Goal: Information Seeking & Learning: Learn about a topic

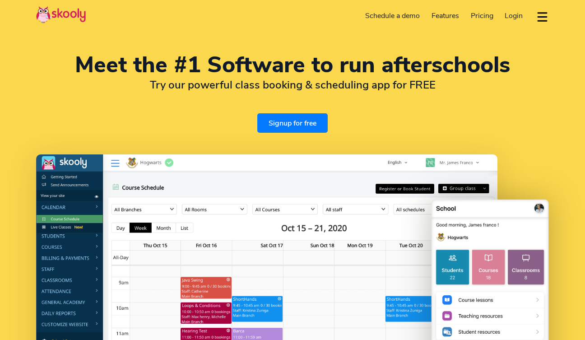
select select "en"
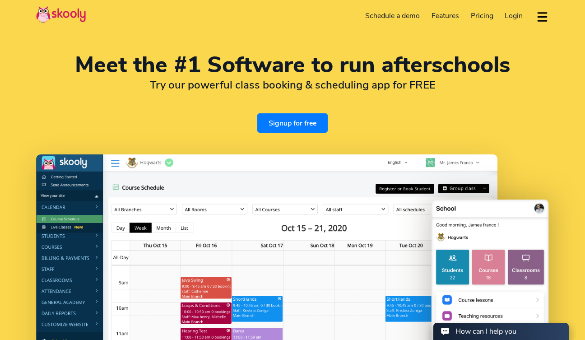
select select "33"
select select "[GEOGRAPHIC_DATA]"
select select "Europe/[GEOGRAPHIC_DATA]"
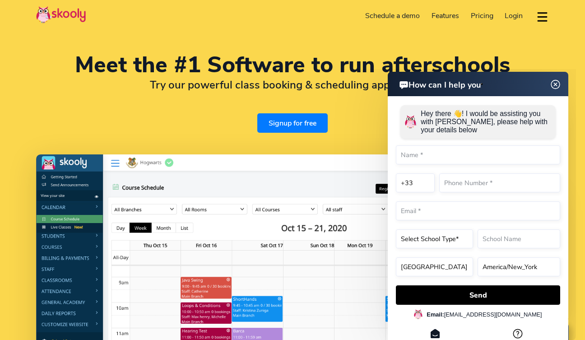
click at [485, 14] on span "Pricing" at bounding box center [482, 16] width 23 height 10
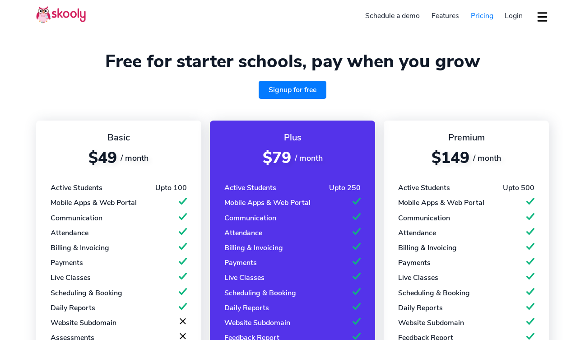
select select "en"
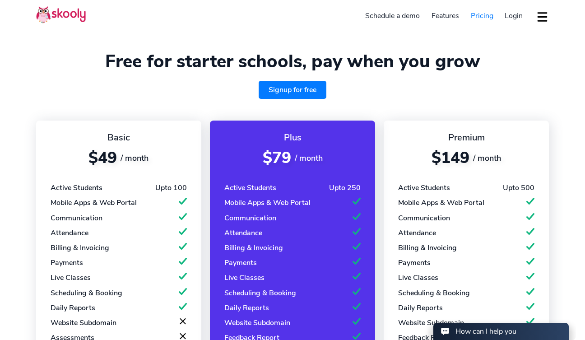
select select "33"
select select "[GEOGRAPHIC_DATA]"
select select "Europe/[GEOGRAPHIC_DATA]"
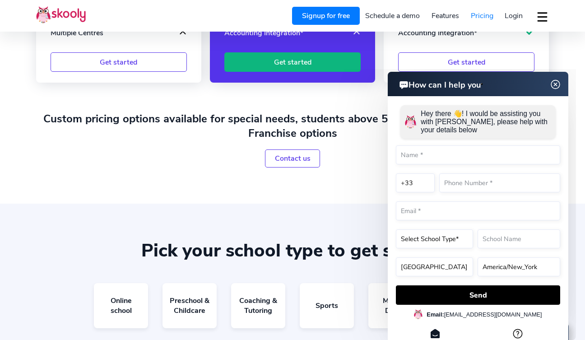
scroll to position [404, 0]
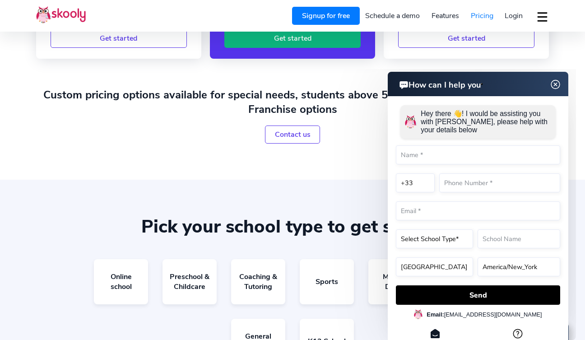
click at [556, 86] on img at bounding box center [555, 84] width 17 height 11
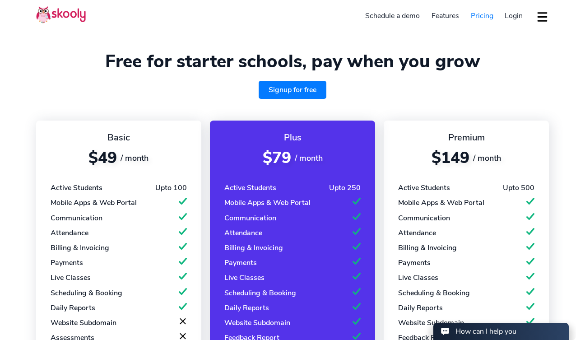
scroll to position [0, 0]
